Goal: Information Seeking & Learning: Learn about a topic

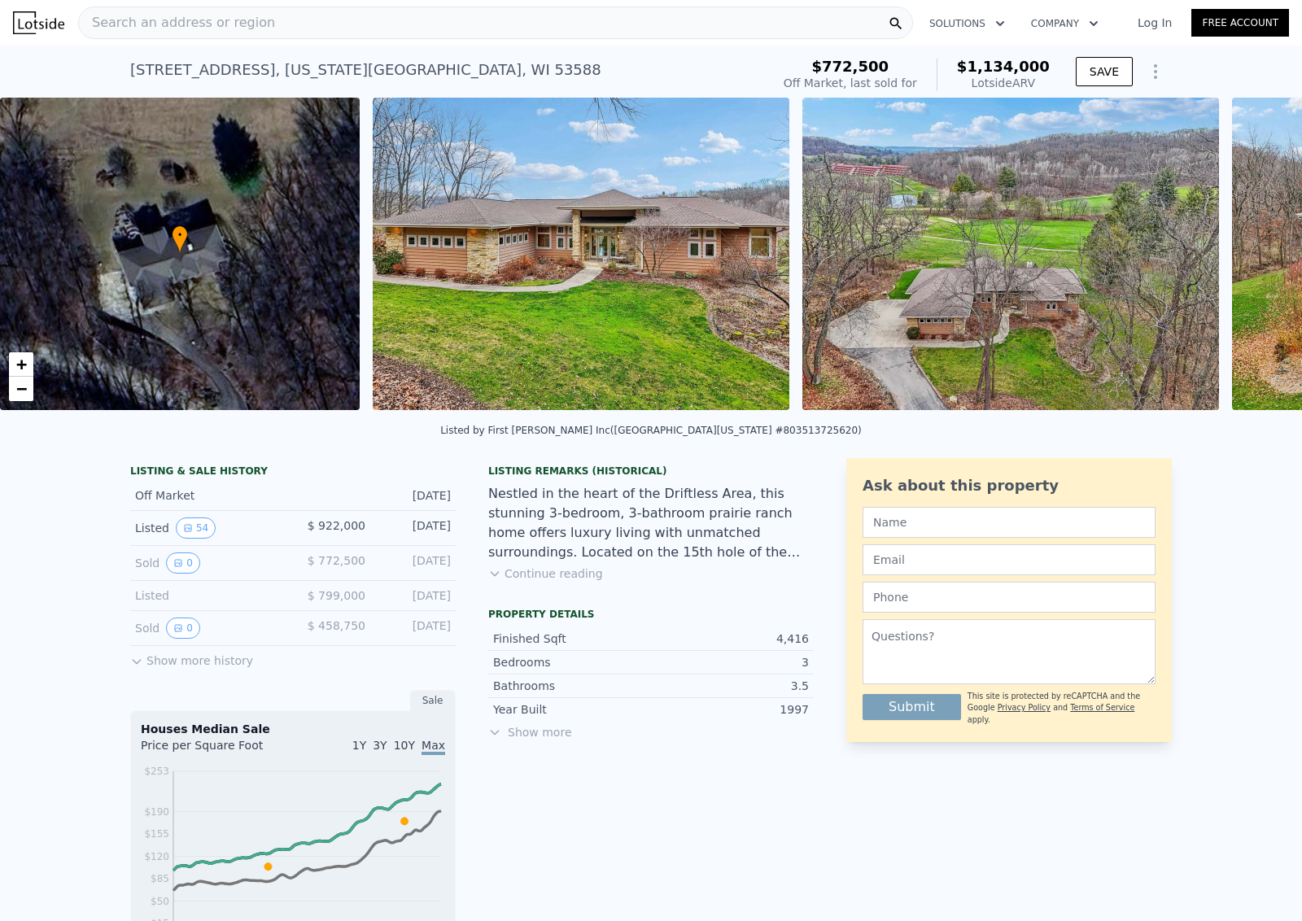
click at [594, 298] on img at bounding box center [581, 254] width 417 height 313
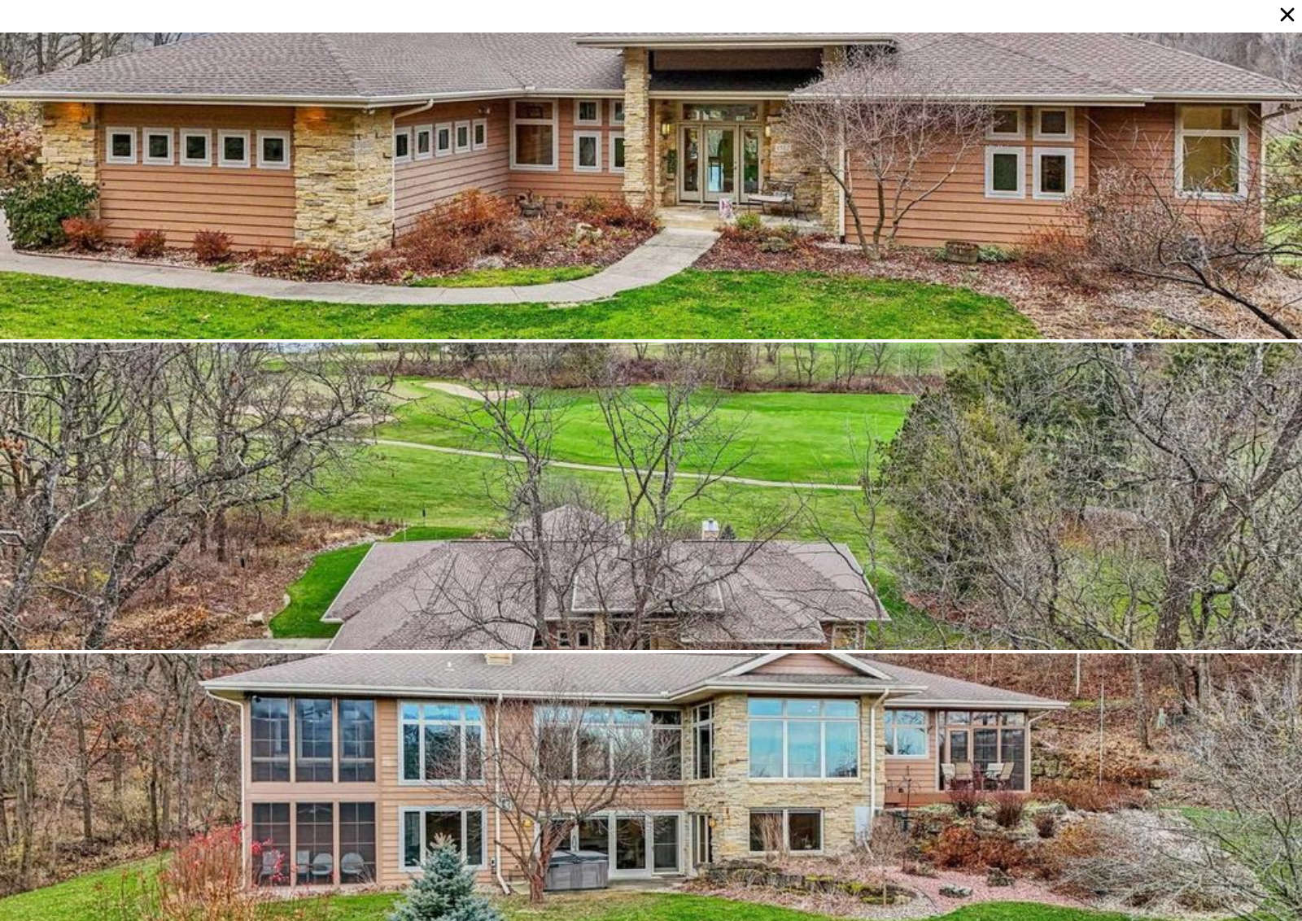
click at [536, 166] on div at bounding box center [651, 186] width 1302 height 307
click at [195, 20] on div at bounding box center [651, 13] width 1302 height 20
drag, startPoint x: 192, startPoint y: 7, endPoint x: -1, endPoint y: -1, distance: 193.0
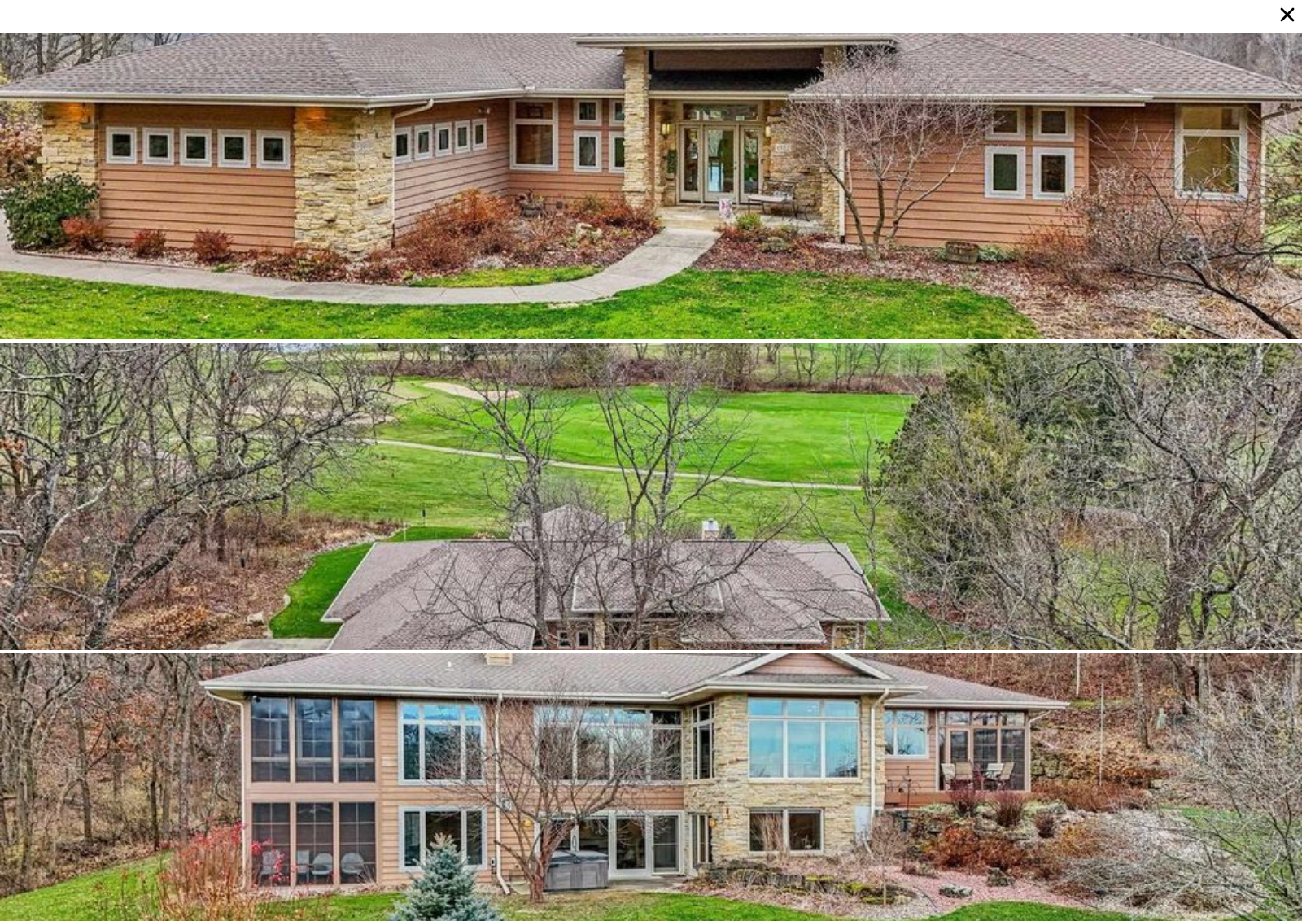
click at [0, 0] on html "Search an address or region Solutions Company Open main menu Log In Free Accoun…" at bounding box center [651, 460] width 1302 height 921
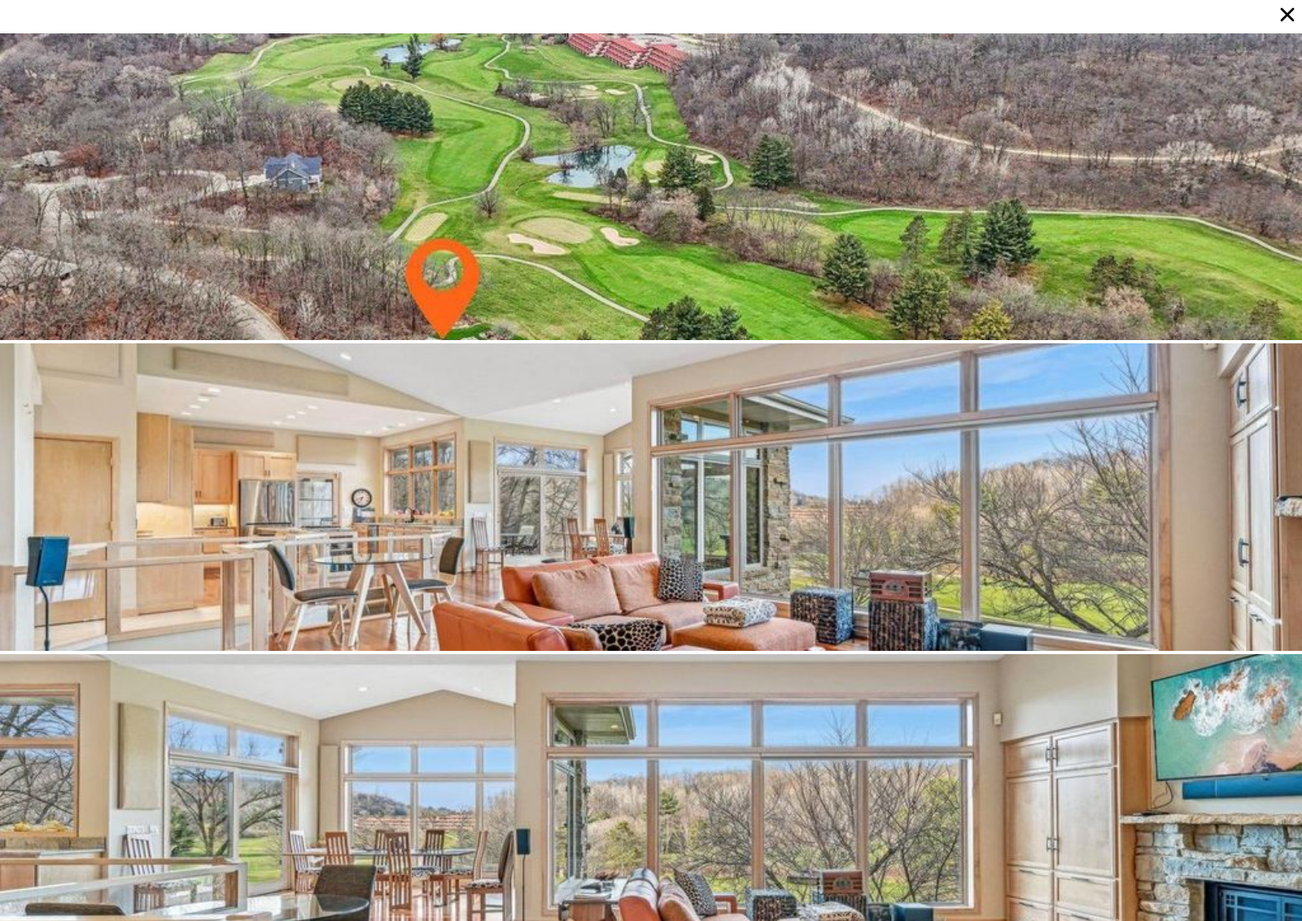
scroll to position [931, 0]
click at [331, 472] on div at bounding box center [651, 496] width 1302 height 307
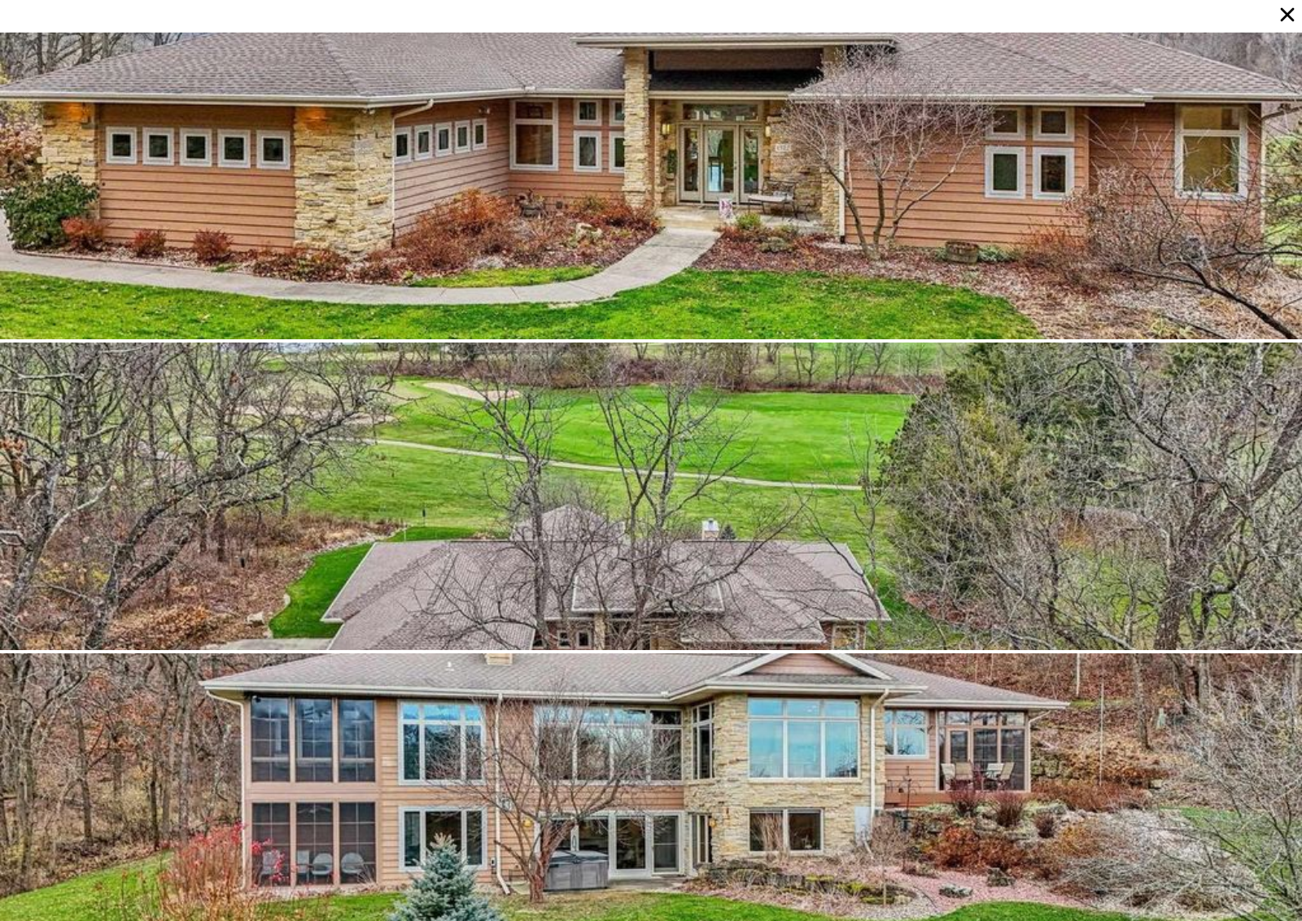
scroll to position [0, 0]
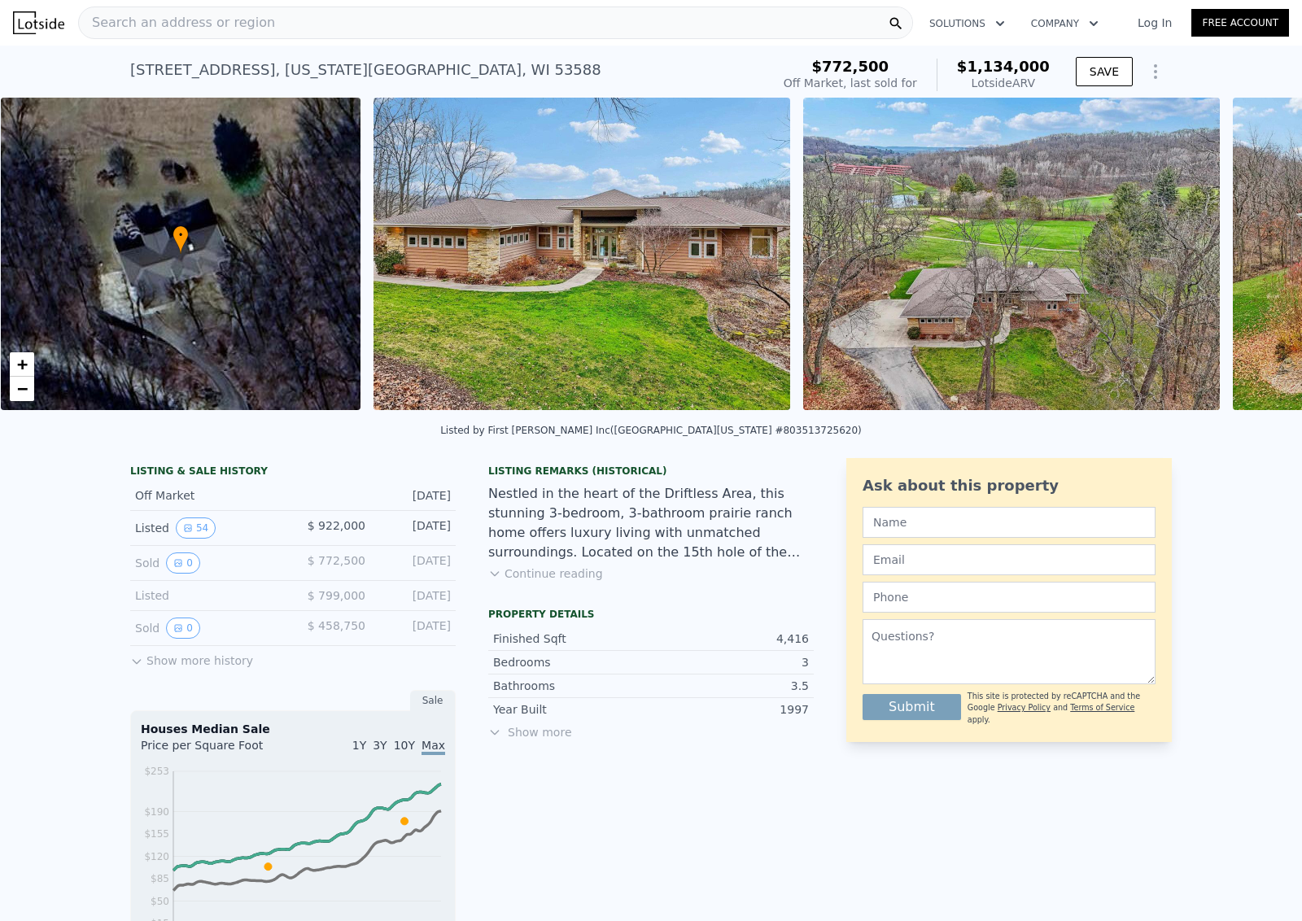
scroll to position [0, 7]
click at [890, 267] on img at bounding box center [1011, 254] width 417 height 313
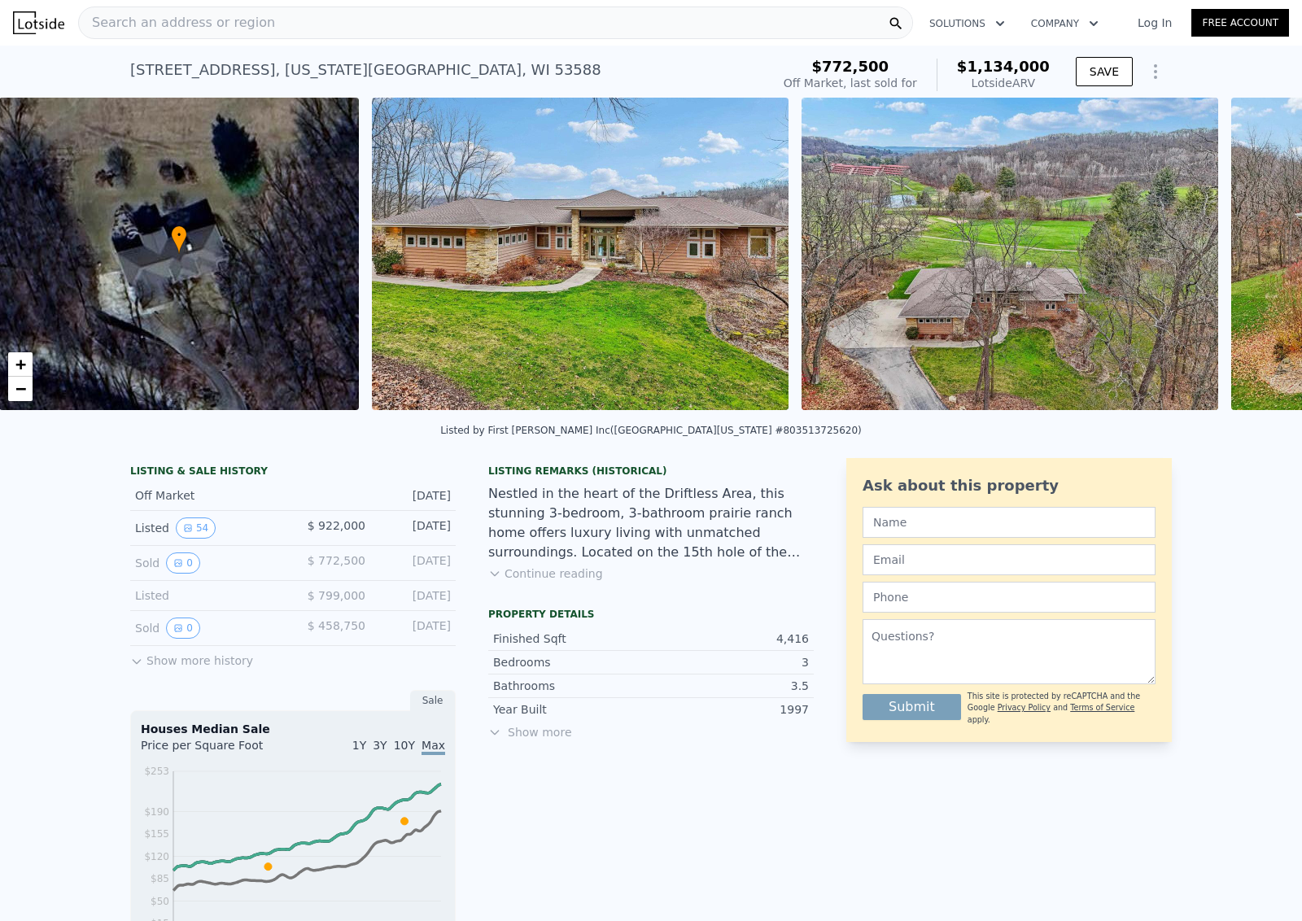
scroll to position [0, 7]
drag, startPoint x: 672, startPoint y: 253, endPoint x: -1, endPoint y: -1, distance: 719.4
click at [0, 0] on html "Search an address or region Solutions Company Open main menu Log In Free Accoun…" at bounding box center [651, 460] width 1302 height 921
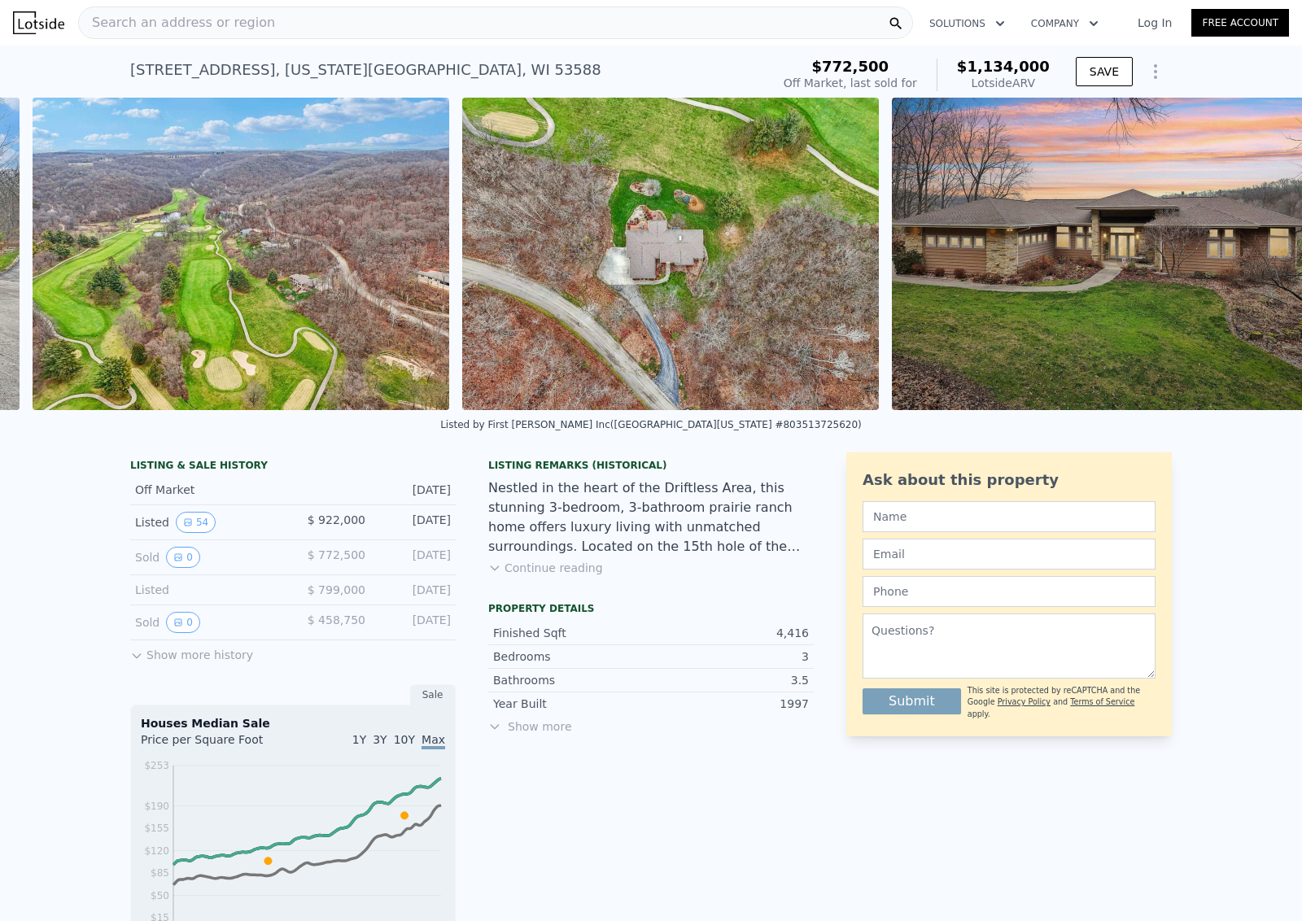
scroll to position [0, 24643]
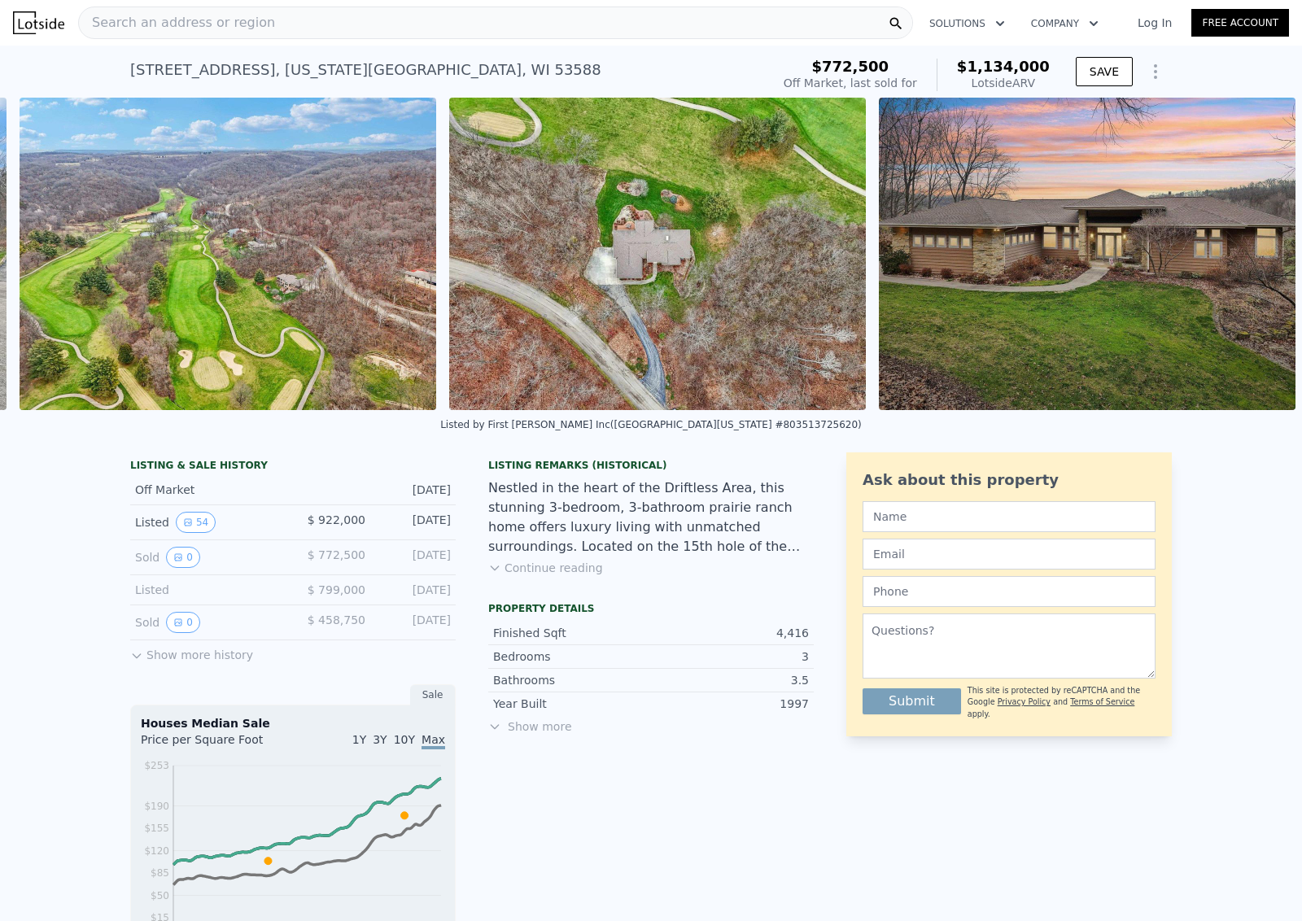
click at [1008, 64] on span "$1,134,000" at bounding box center [1003, 66] width 93 height 17
click at [1009, 80] on div "Lotside ARV" at bounding box center [1003, 83] width 93 height 16
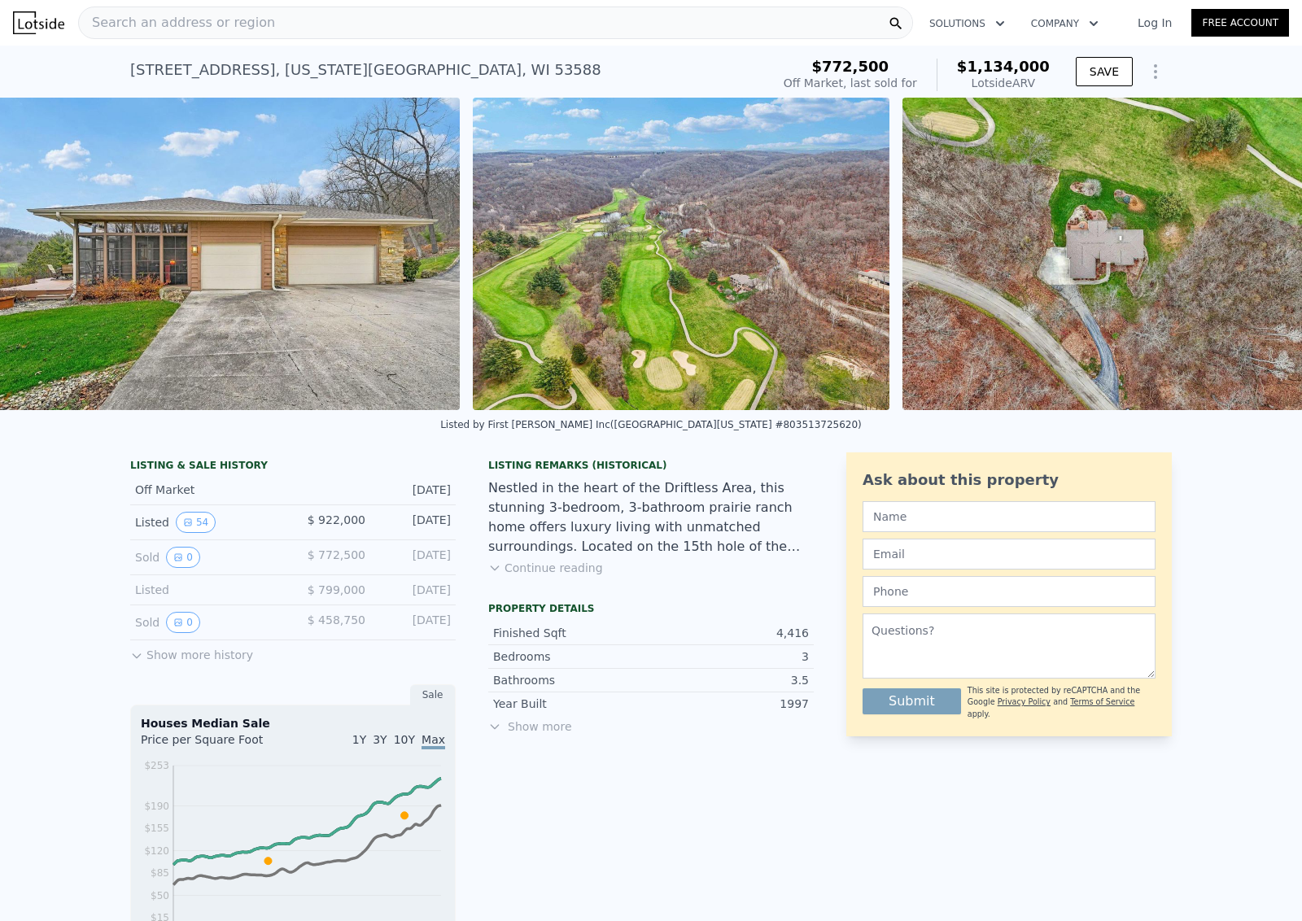
scroll to position [0, 24178]
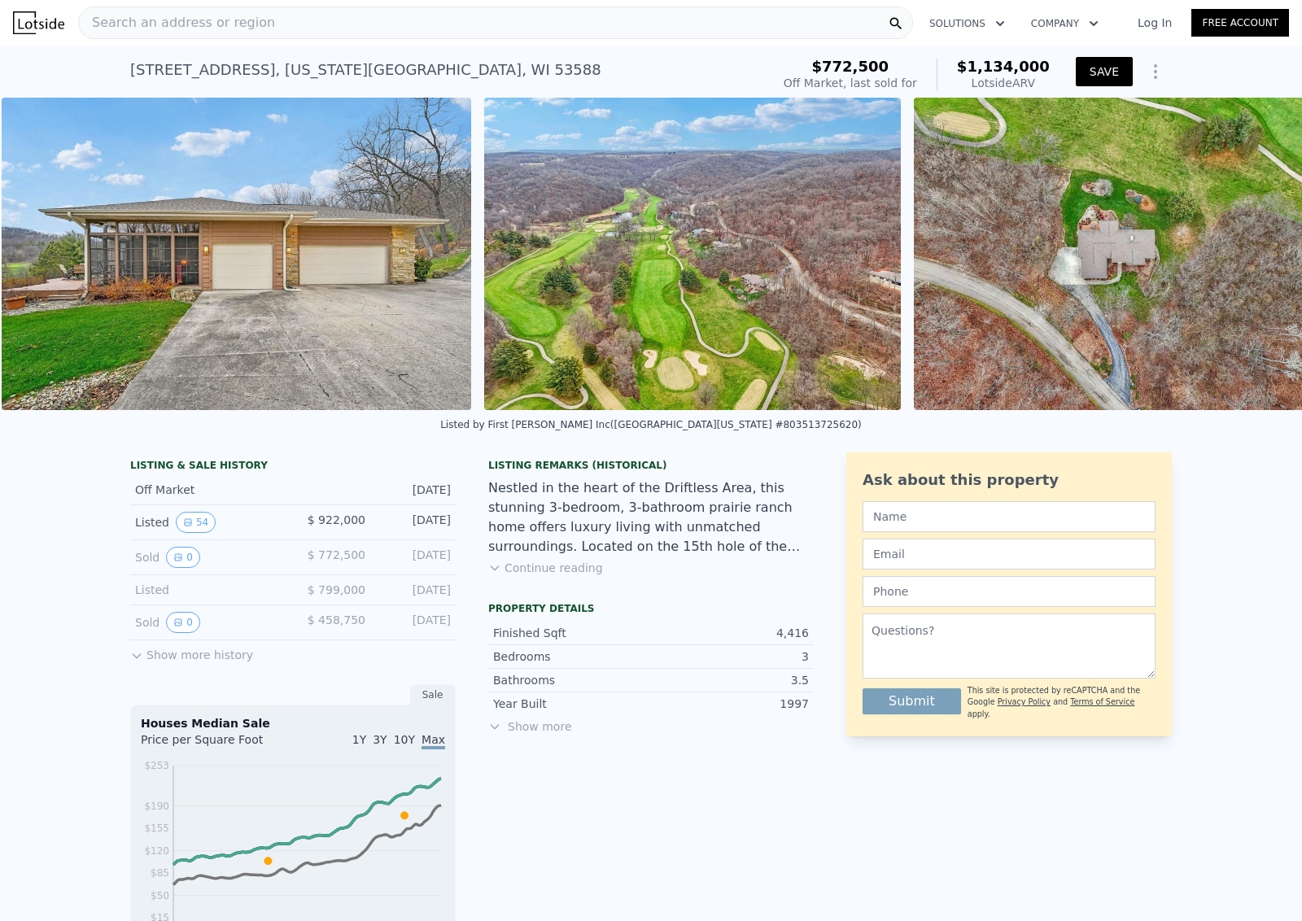
click at [1100, 75] on button "SAVE" at bounding box center [1104, 71] width 57 height 29
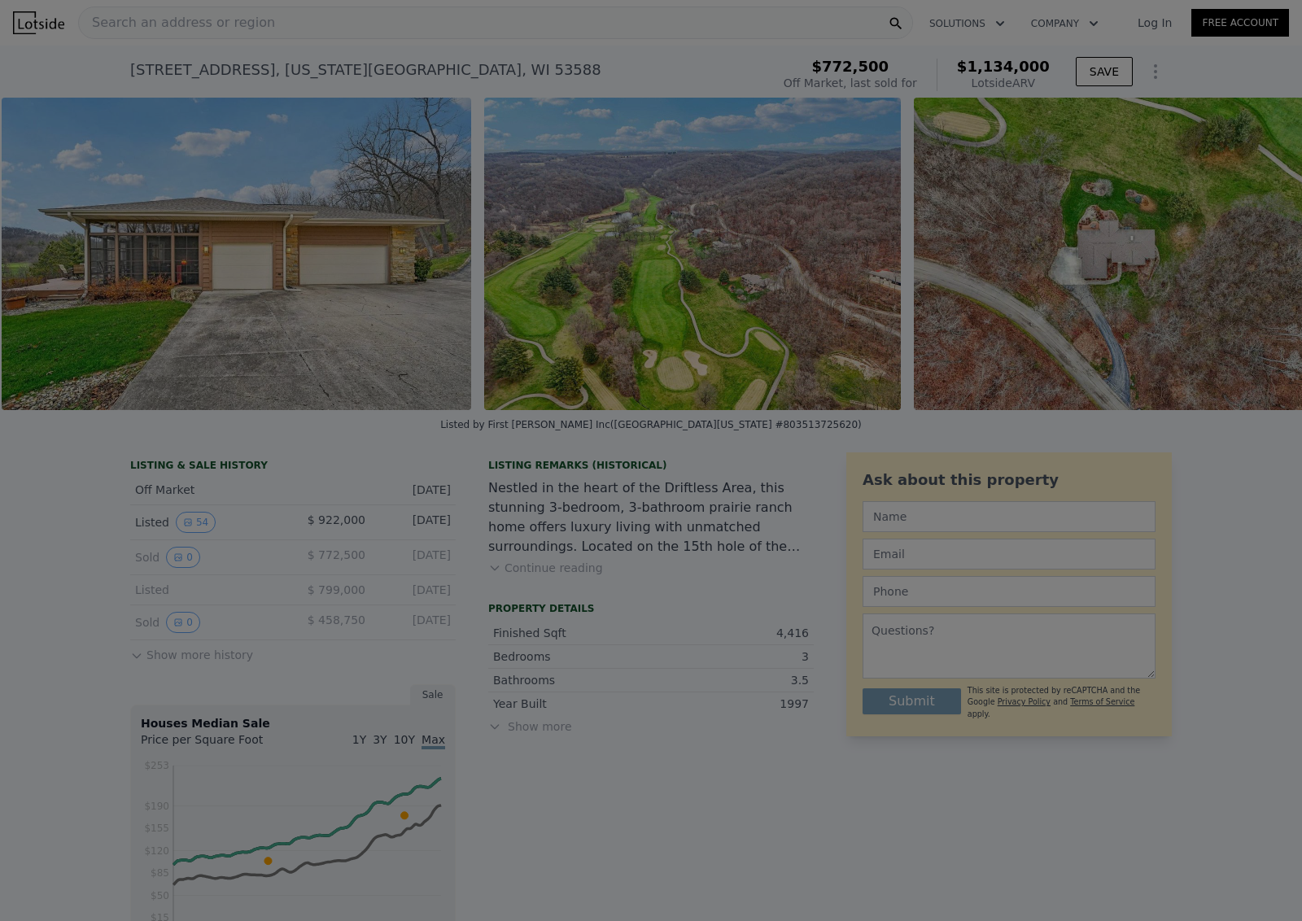
scroll to position [0, 24173]
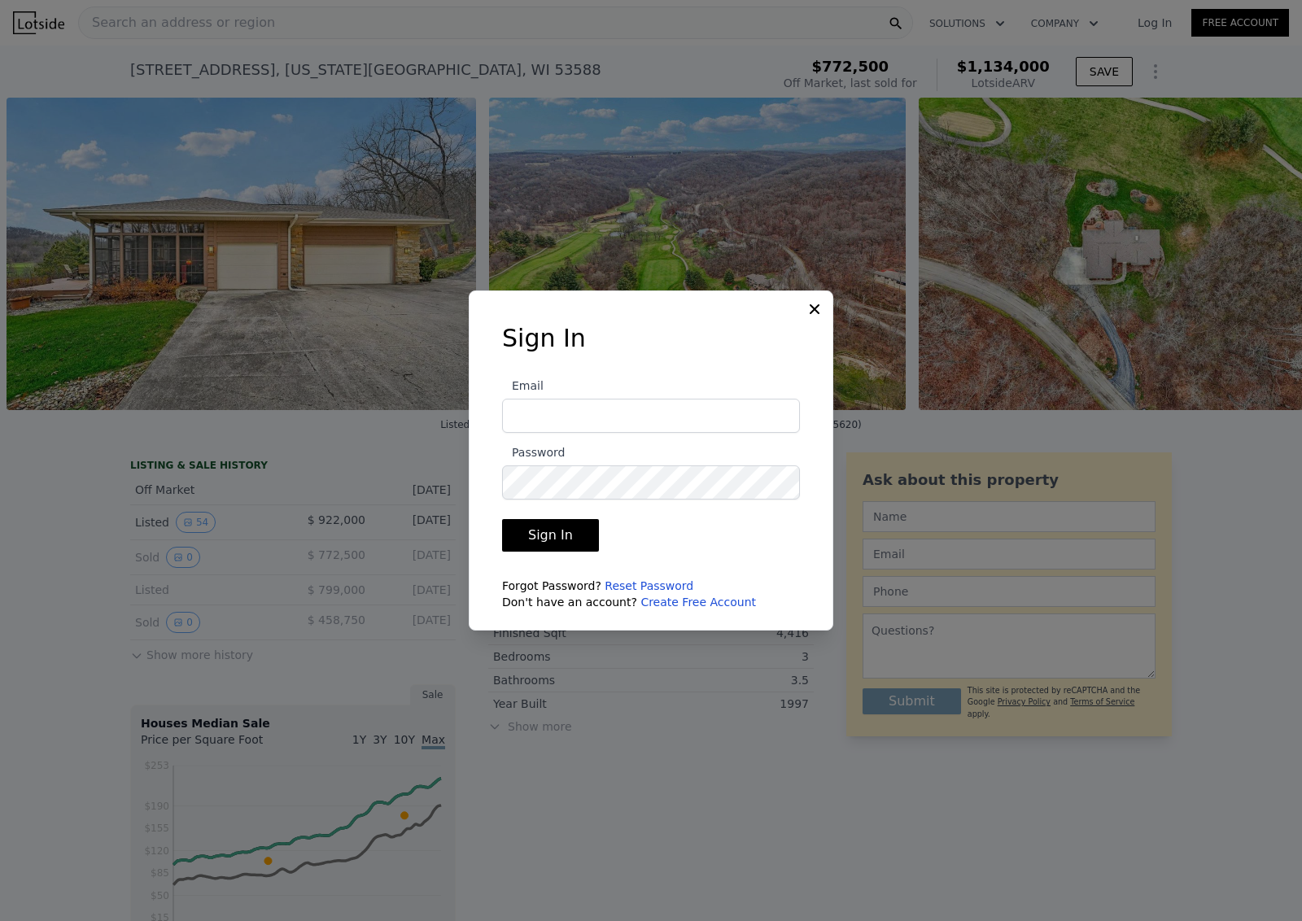
click at [627, 421] on input "Email" at bounding box center [651, 416] width 298 height 34
click at [817, 313] on icon at bounding box center [815, 309] width 10 height 10
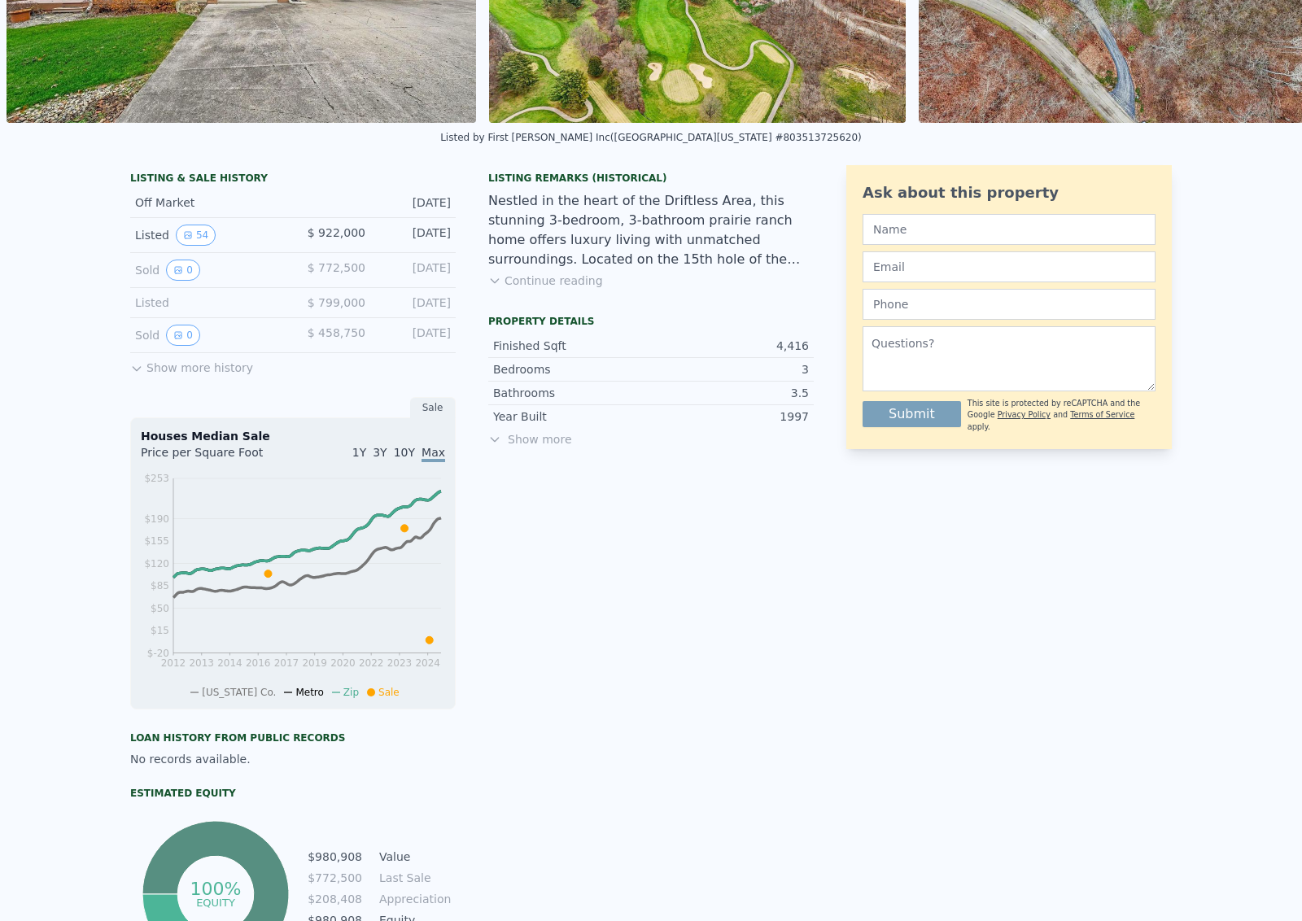
scroll to position [289, 0]
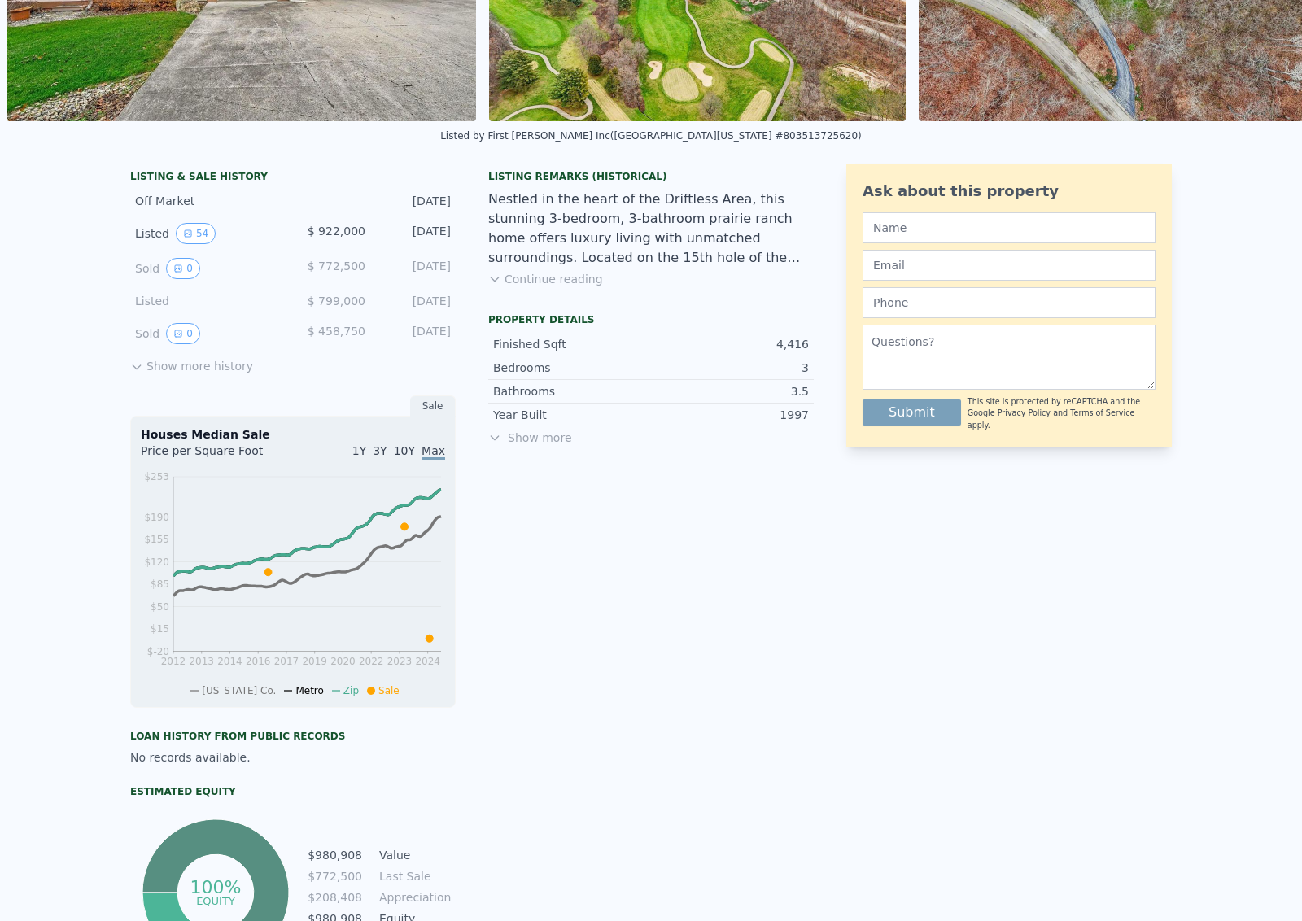
click at [545, 281] on button "Continue reading" at bounding box center [545, 279] width 115 height 16
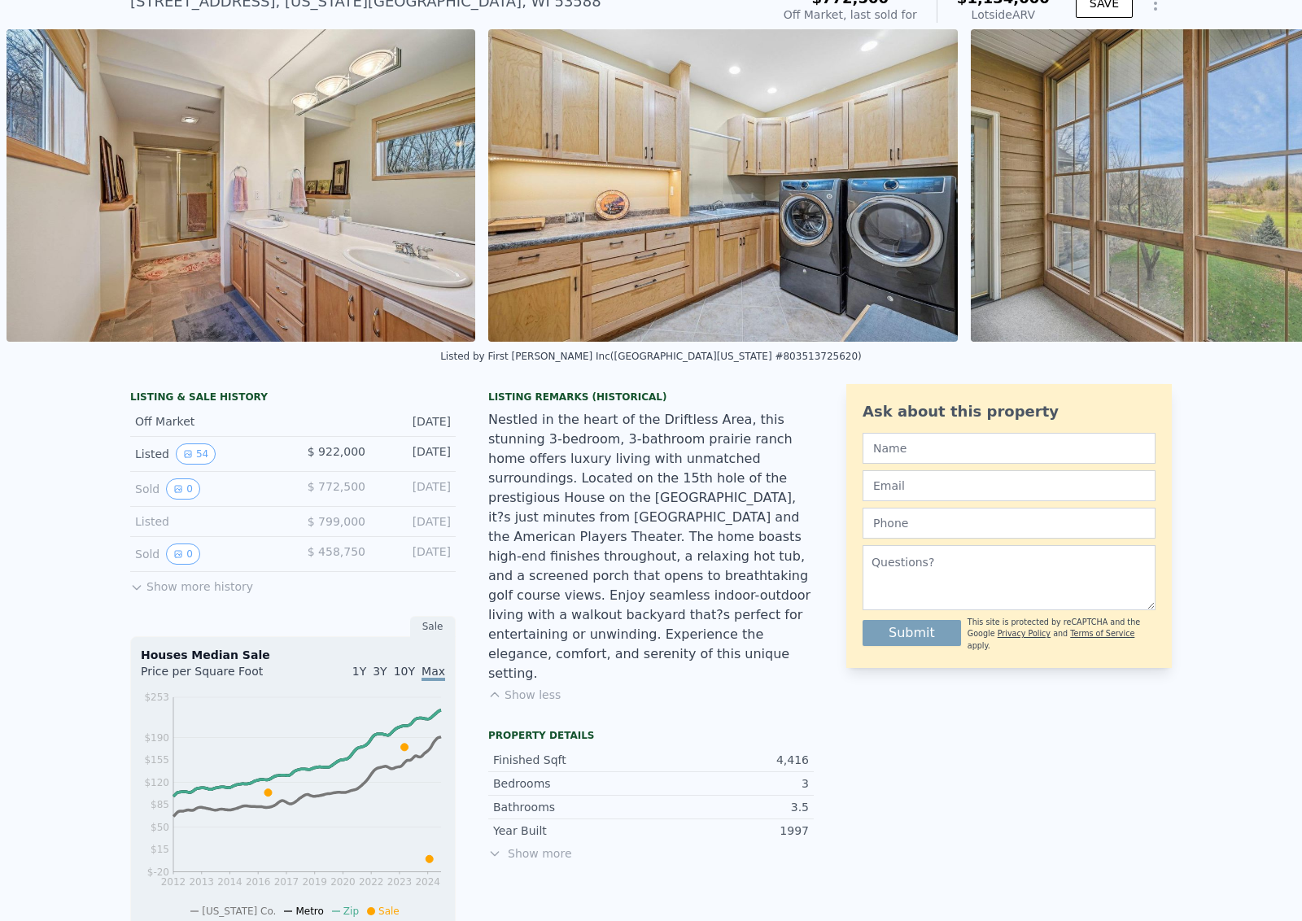
scroll to position [101, 0]
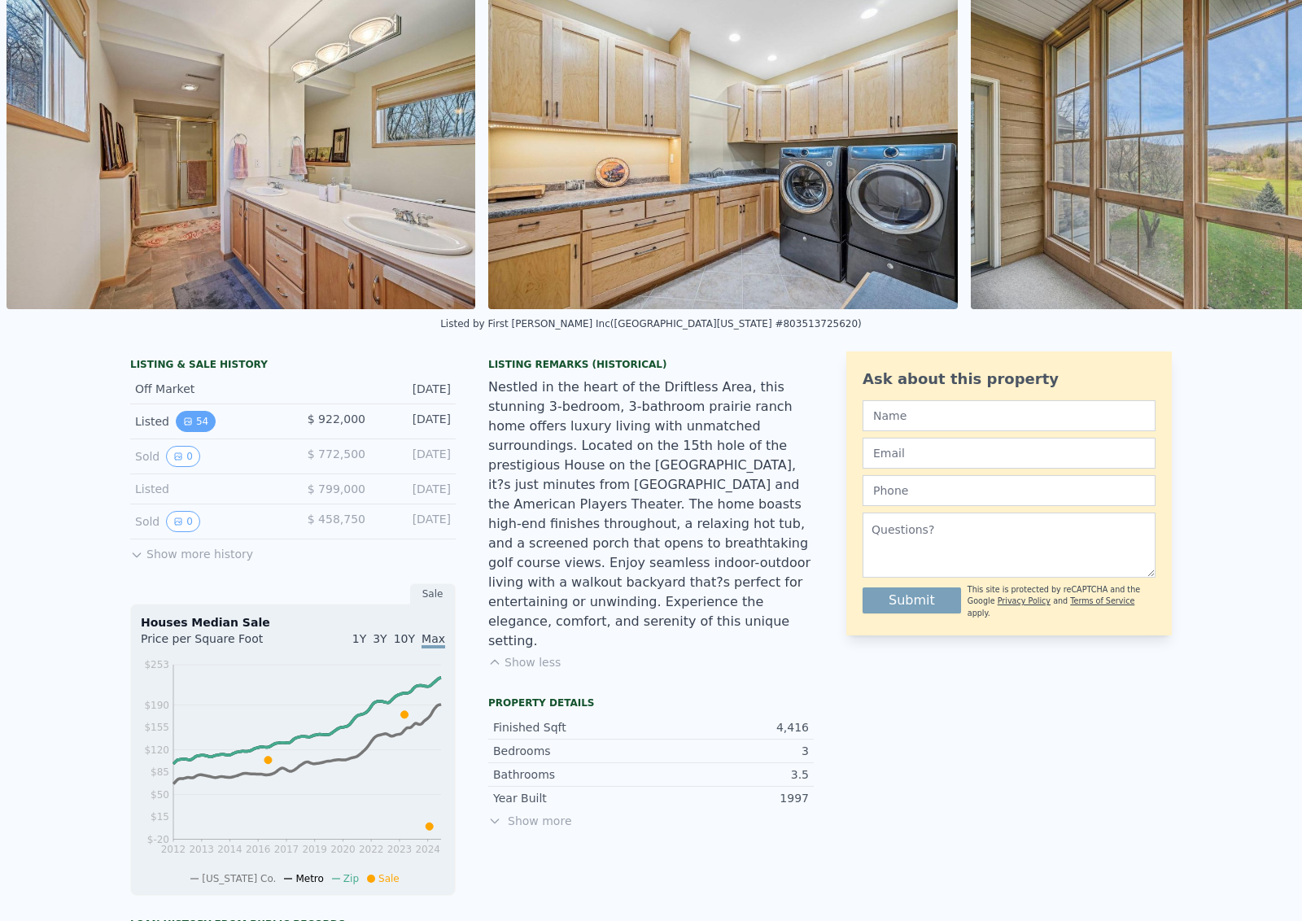
click at [202, 426] on button "54" at bounding box center [196, 421] width 40 height 21
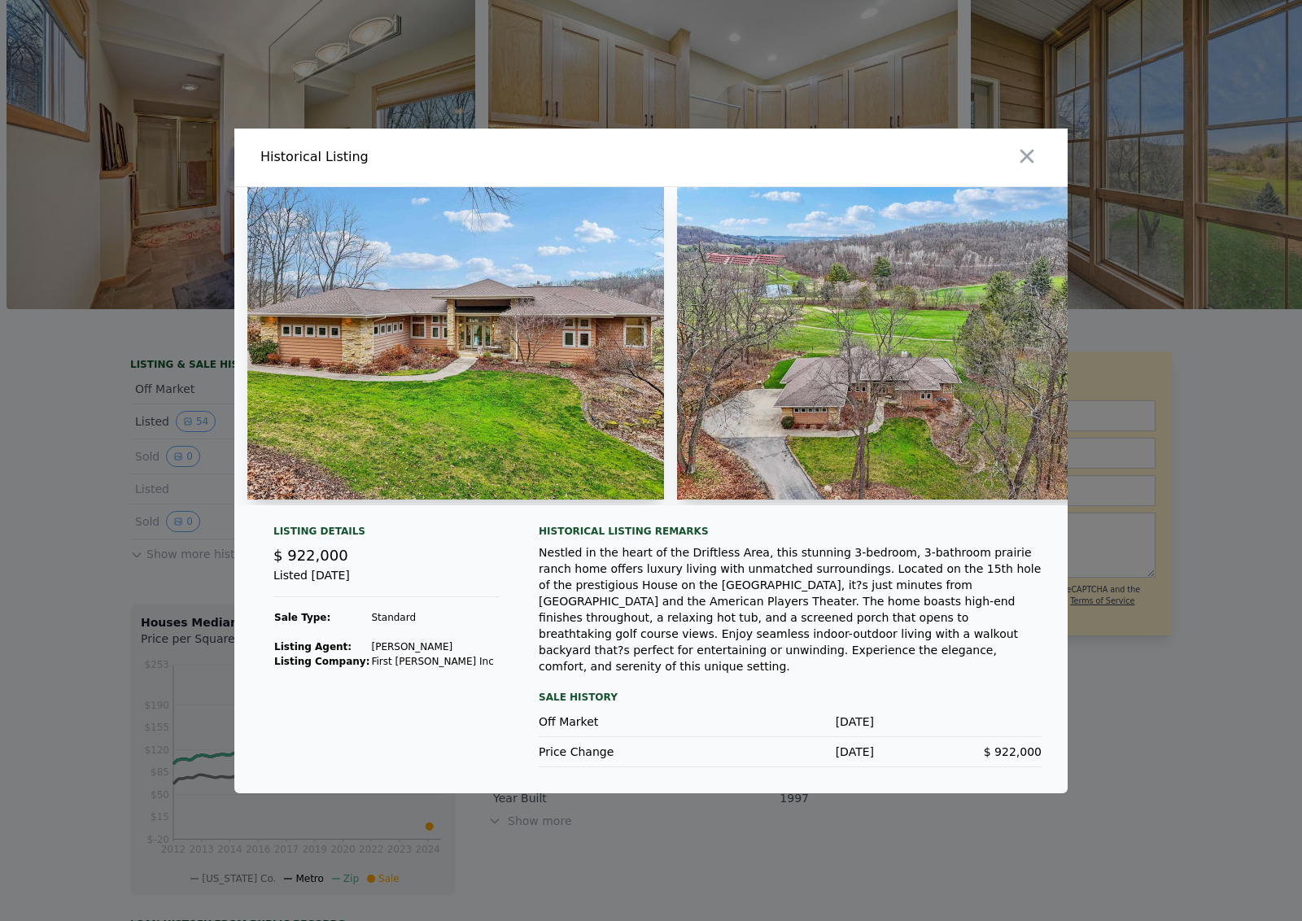
click at [1027, 168] on icon "button" at bounding box center [1027, 156] width 23 height 23
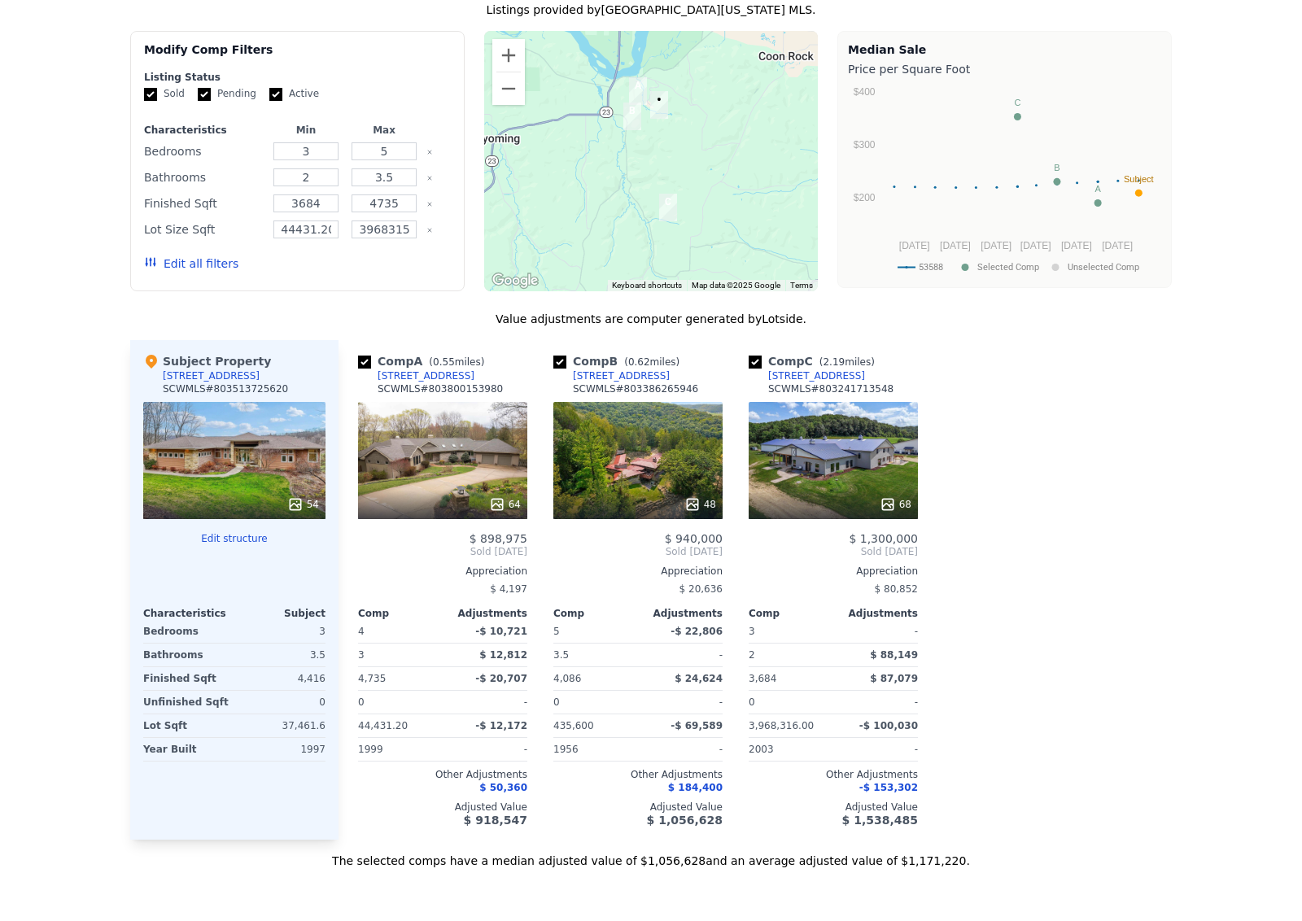
scroll to position [1452, 0]
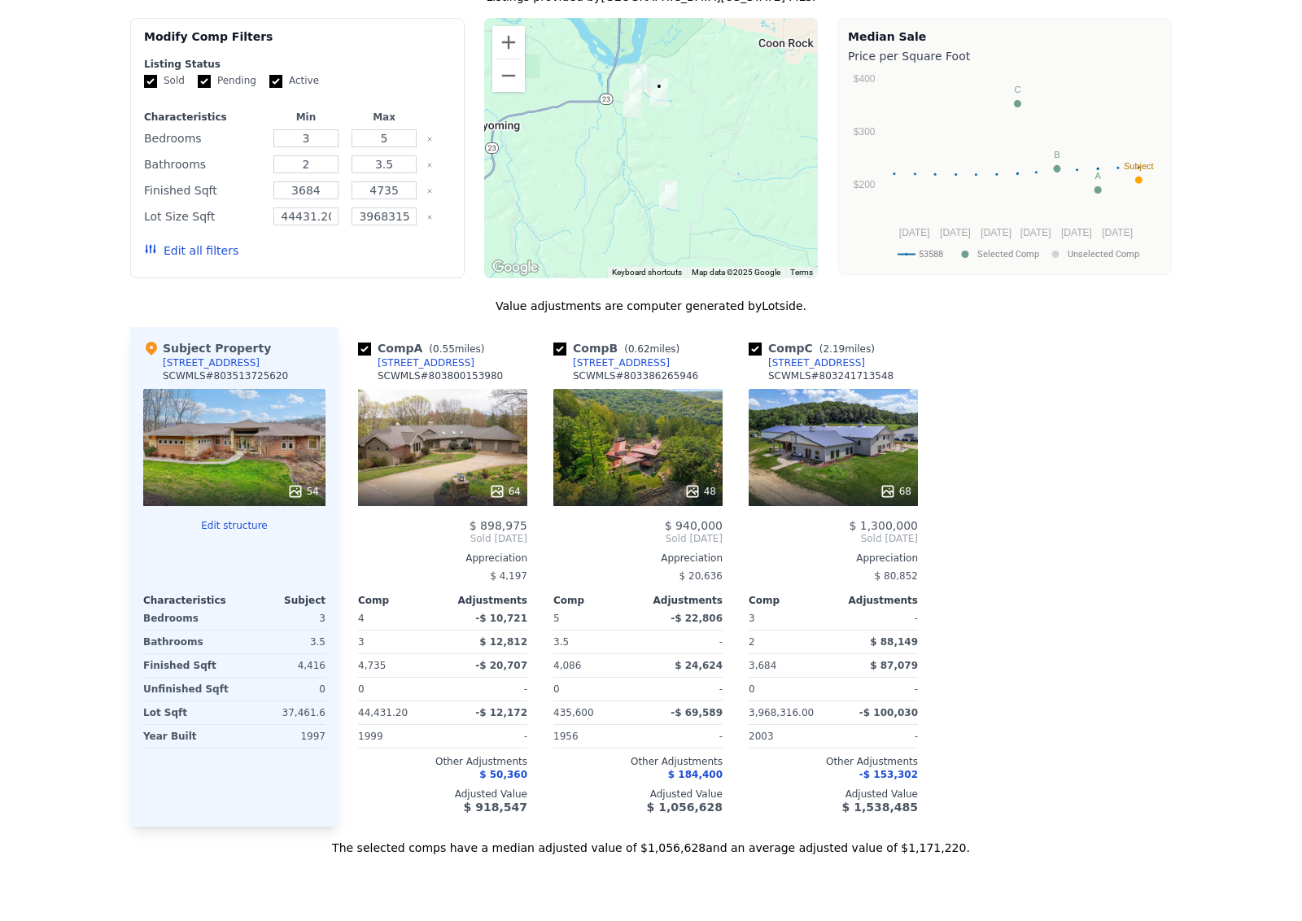
click at [830, 445] on div "68" at bounding box center [833, 447] width 169 height 117
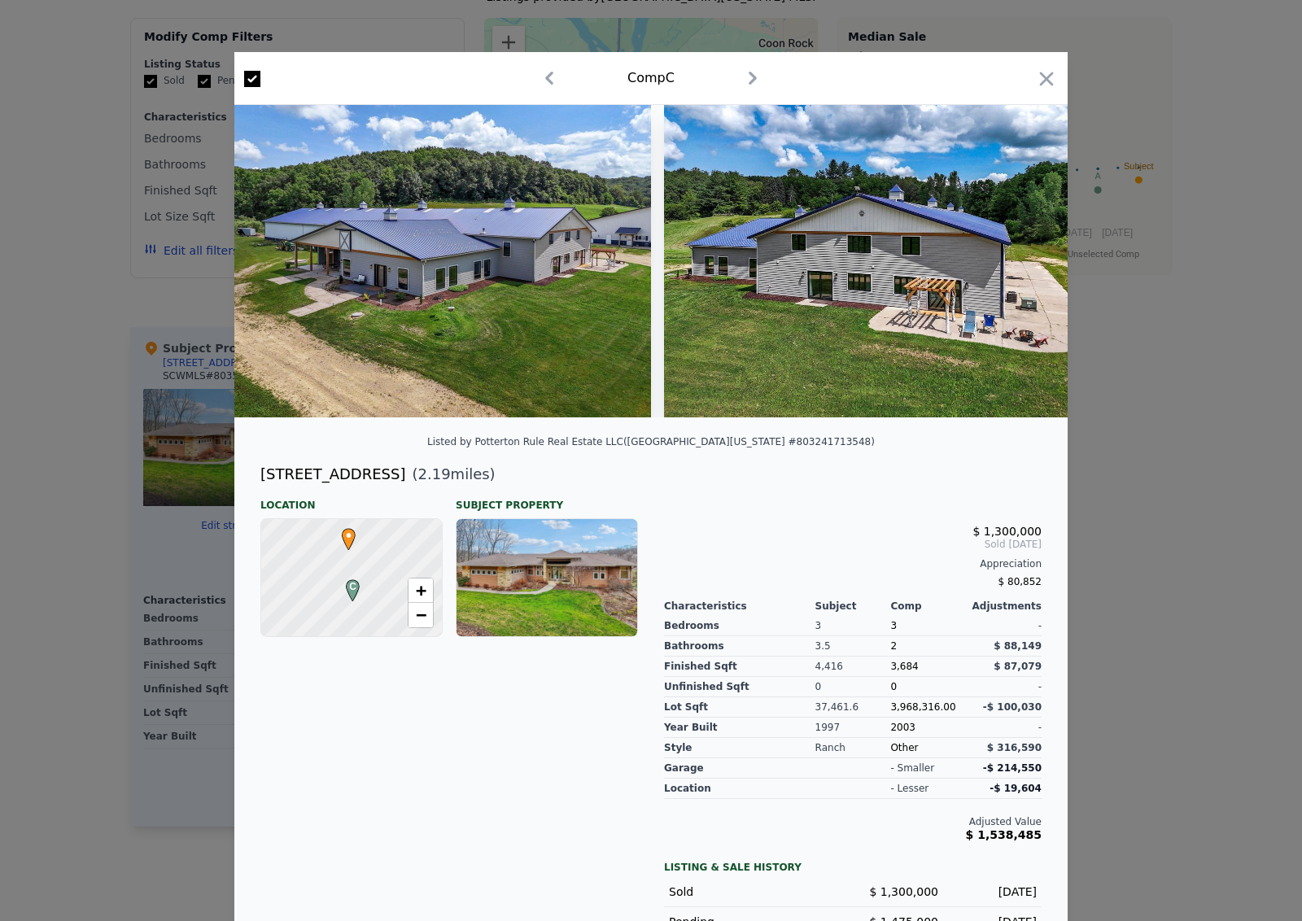
click at [879, 258] on img at bounding box center [873, 261] width 418 height 313
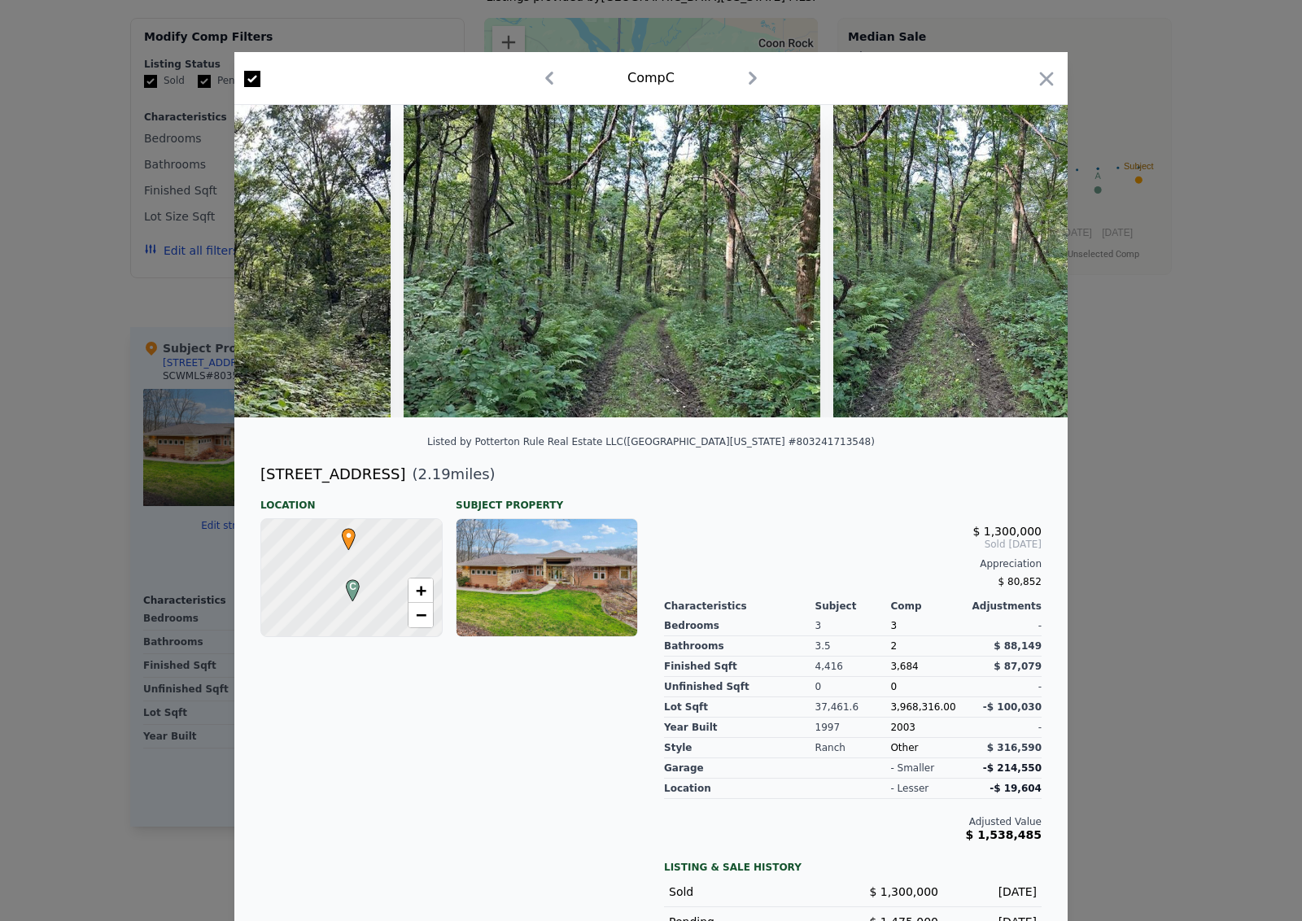
scroll to position [0, 31183]
click at [1045, 84] on icon "button" at bounding box center [1046, 79] width 23 height 23
